Goal: Task Accomplishment & Management: Manage account settings

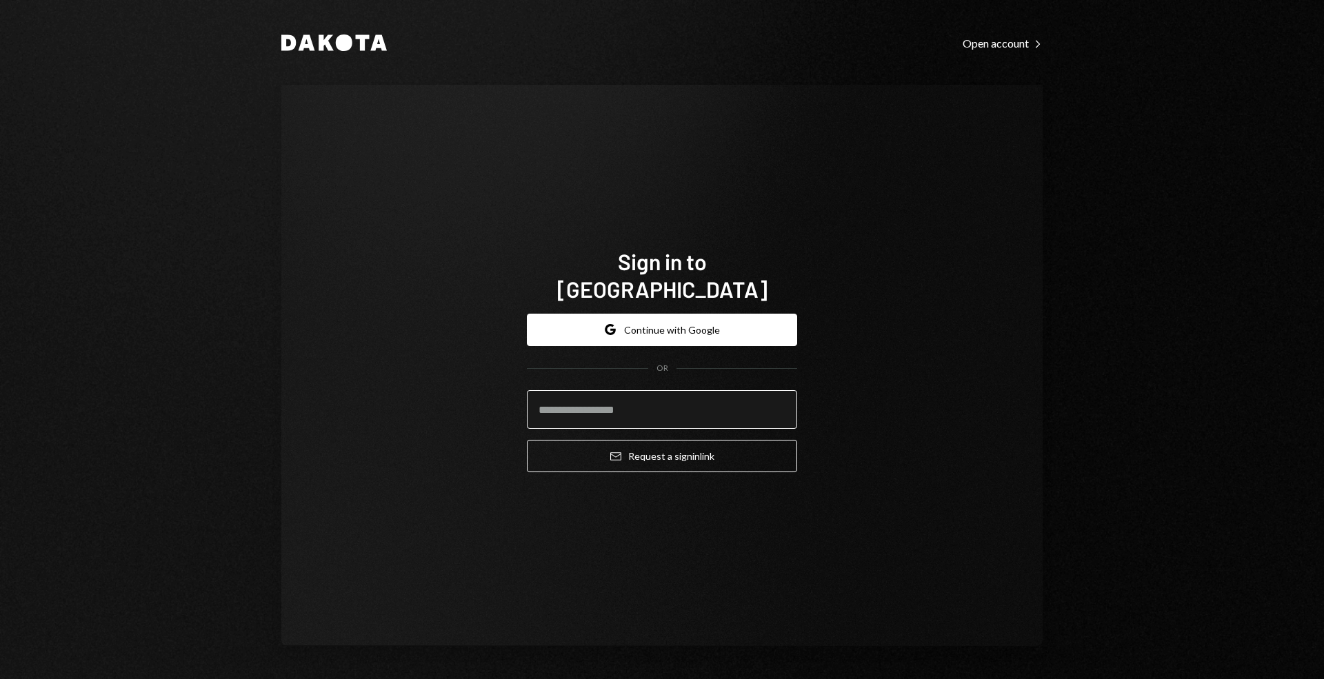
click at [665, 395] on input "email" at bounding box center [662, 409] width 270 height 39
type input "**********"
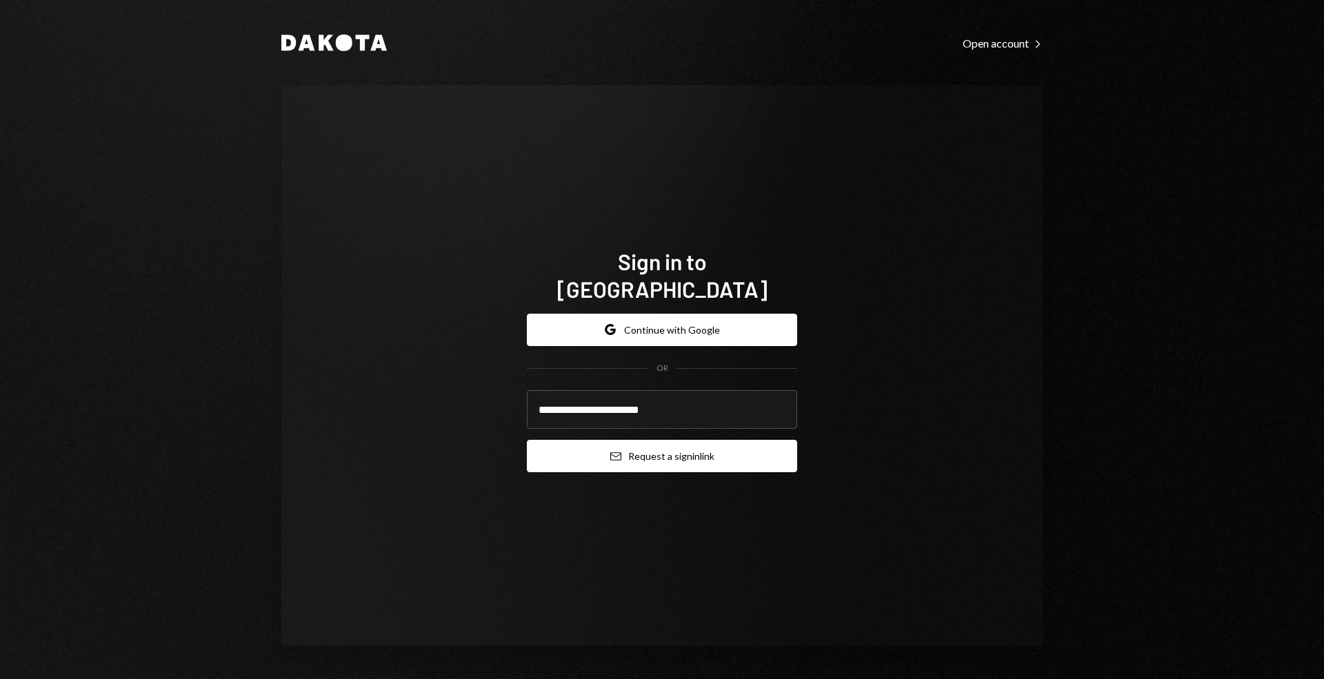
click at [688, 440] on button "Email Request a sign in link" at bounding box center [662, 456] width 270 height 32
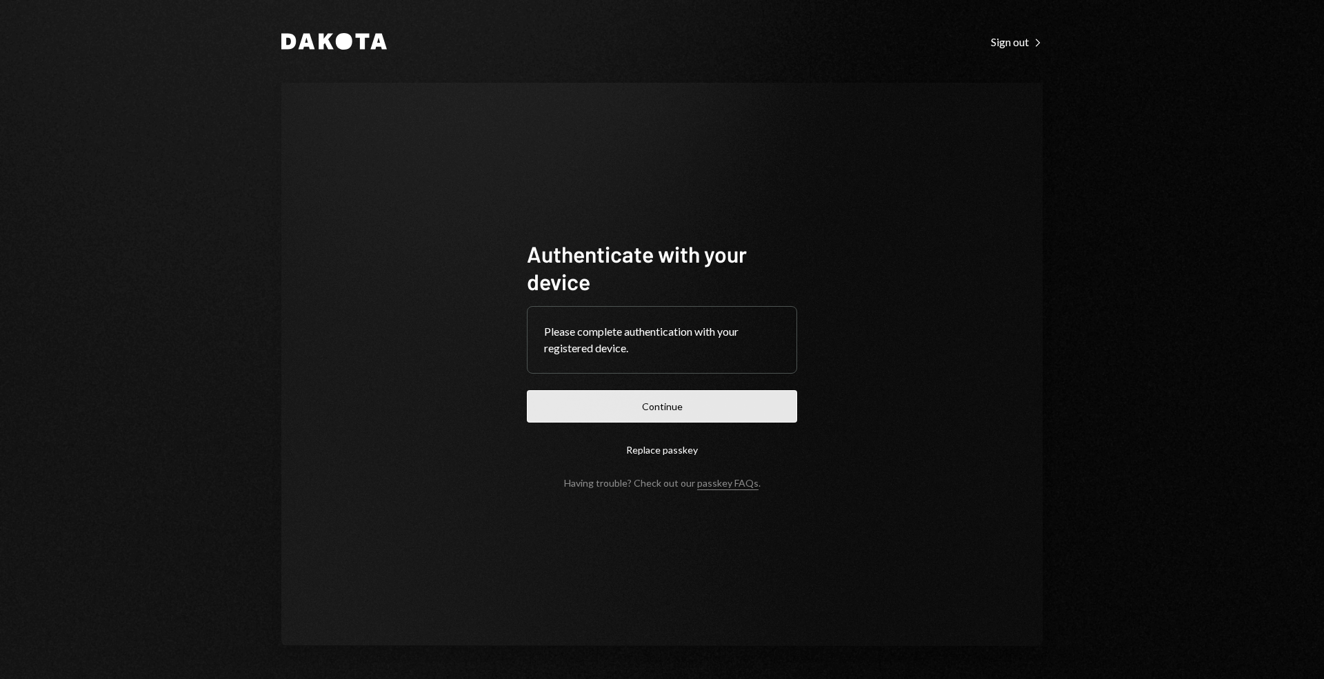
click at [685, 408] on button "Continue" at bounding box center [662, 406] width 270 height 32
